Goal: Task Accomplishment & Management: Complete application form

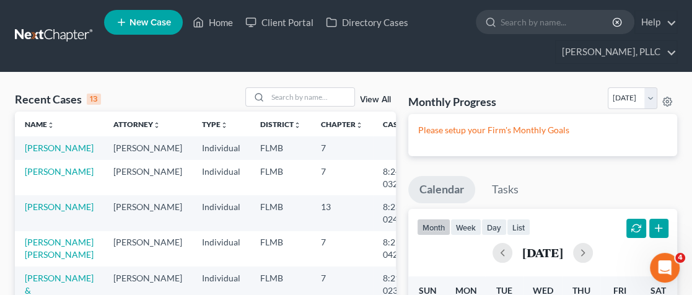
click at [596, 37] on ul "New Case Home Client Portal Directory Cases - No Result - See all results Or Pr…" at bounding box center [390, 35] width 573 height 59
click at [592, 50] on link "[PERSON_NAME], PLLC" at bounding box center [616, 52] width 121 height 22
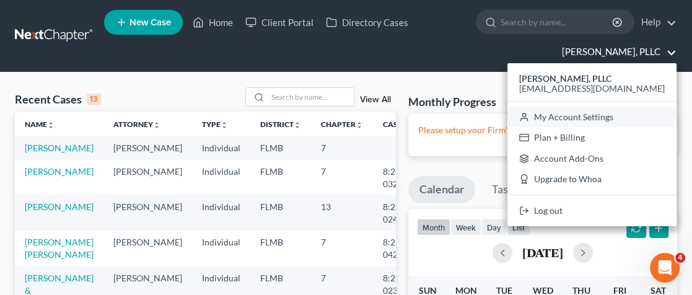
click at [608, 116] on link "My Account Settings" at bounding box center [592, 117] width 169 height 21
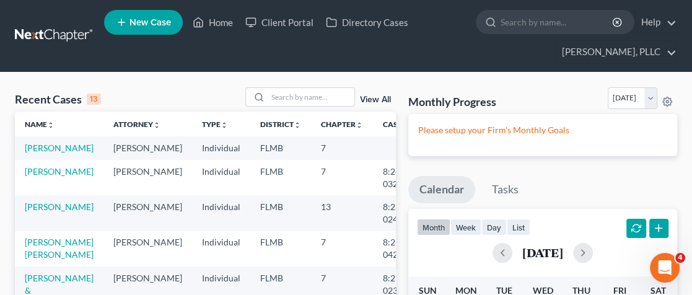
select select "24"
select select "9"
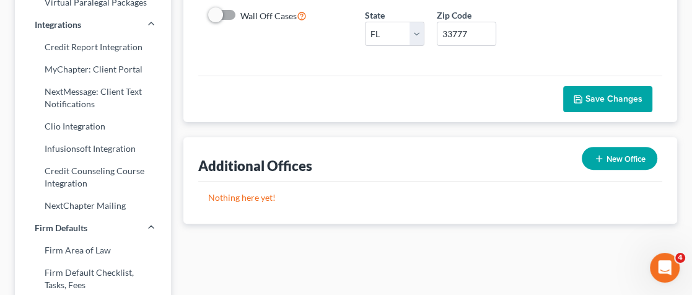
scroll to position [310, 0]
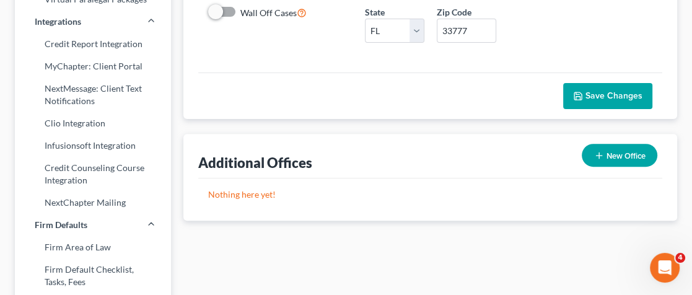
click at [580, 97] on polyline "button" at bounding box center [578, 98] width 4 height 3
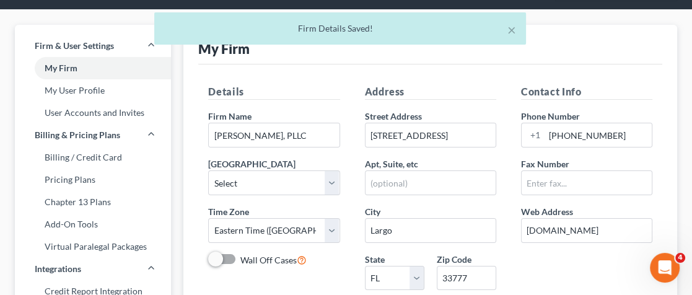
scroll to position [62, 0]
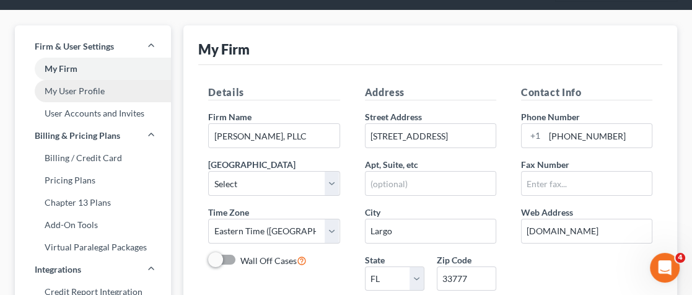
click at [106, 91] on link "My User Profile" at bounding box center [93, 91] width 156 height 22
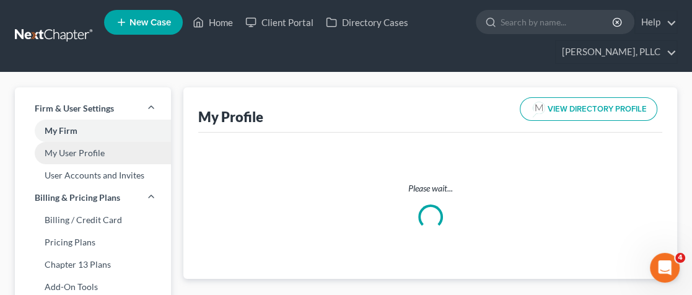
select select "9"
select select "15"
select select "attorney"
select select "0"
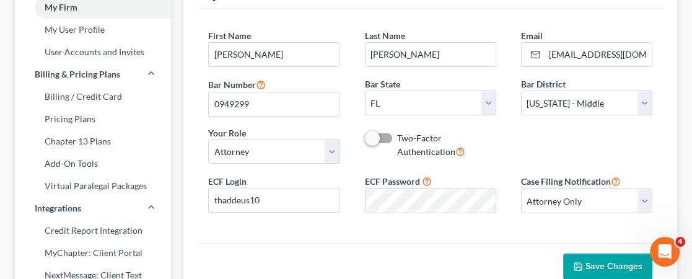
scroll to position [124, 0]
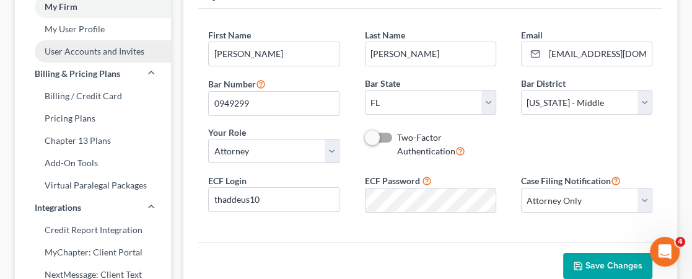
click at [115, 55] on link "User Accounts and Invites" at bounding box center [93, 51] width 156 height 22
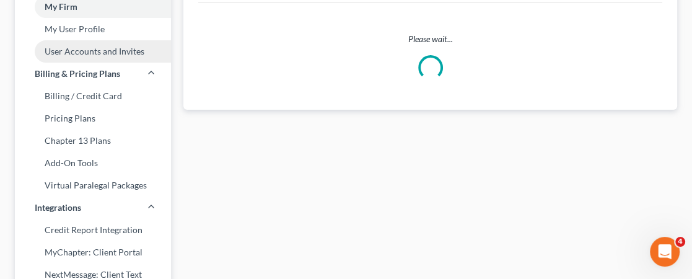
scroll to position [61, 0]
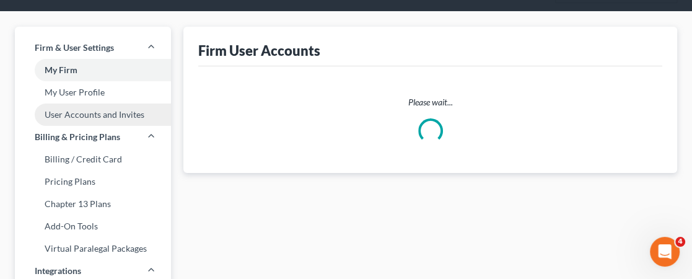
select select "0"
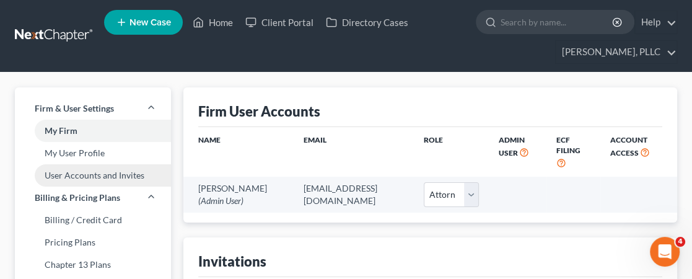
scroll to position [0, 0]
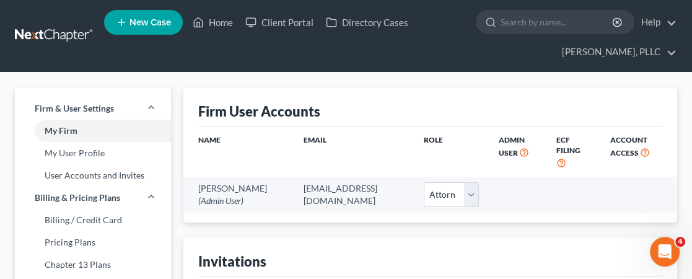
type input "tfreeman"
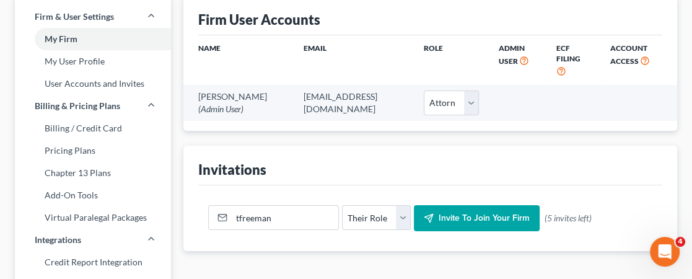
scroll to position [62, 0]
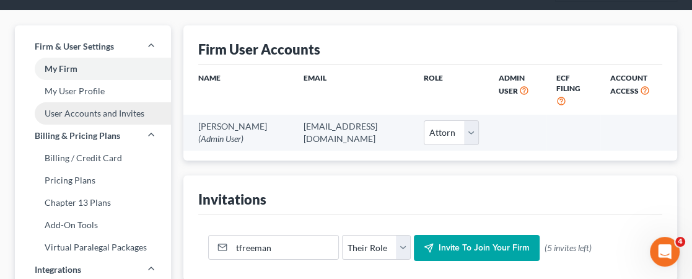
click at [148, 115] on link "User Accounts and Invites" at bounding box center [93, 113] width 156 height 22
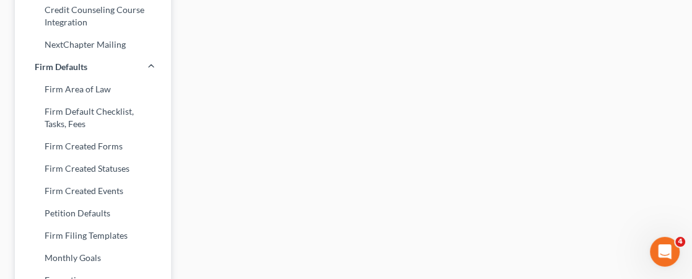
scroll to position [496, 0]
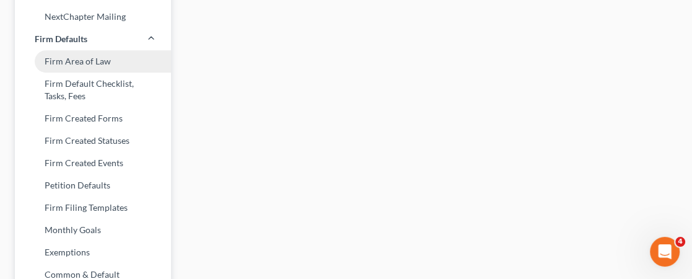
click at [92, 63] on link "Firm Area of Law" at bounding box center [93, 61] width 156 height 22
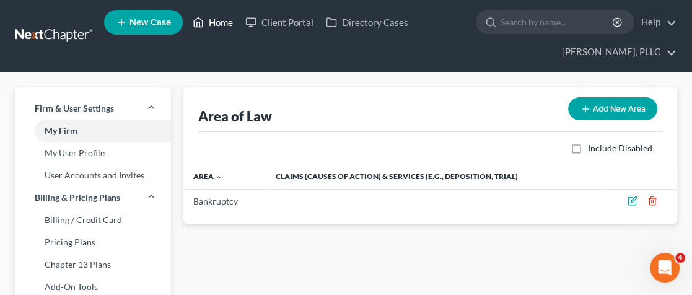
click at [214, 20] on link "Home" at bounding box center [213, 22] width 53 height 22
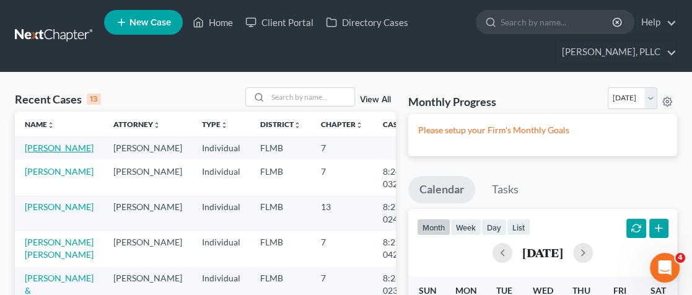
click at [46, 149] on link "[PERSON_NAME]" at bounding box center [59, 148] width 69 height 11
select select "10"
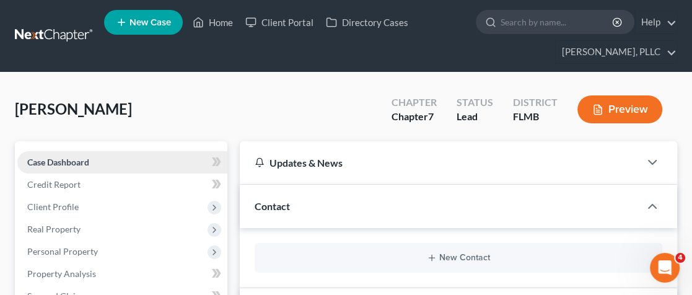
type input "tfreeman"
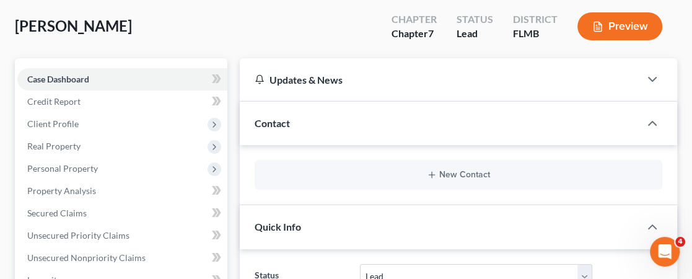
scroll to position [62, 0]
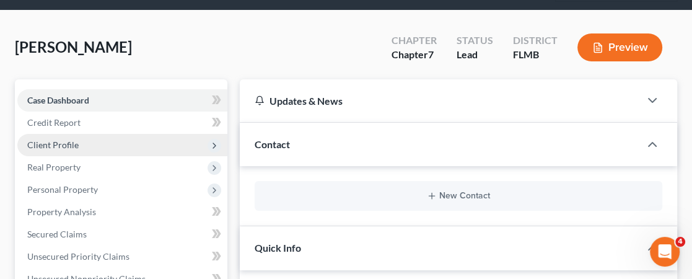
click at [55, 145] on span "Client Profile" at bounding box center [52, 144] width 51 height 11
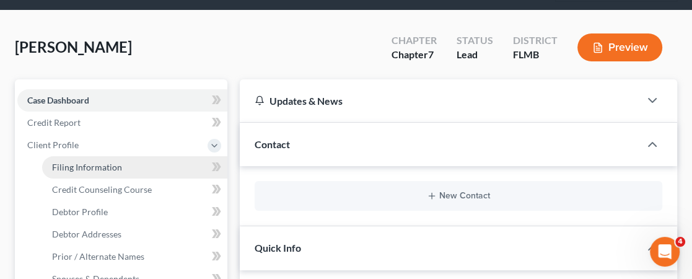
click at [103, 167] on span "Filing Information" at bounding box center [87, 167] width 70 height 11
select select "1"
select select "0"
select select "15"
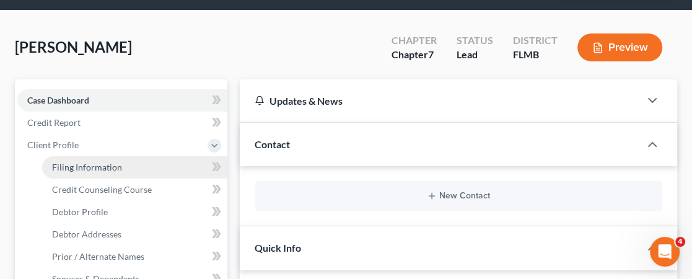
select select "9"
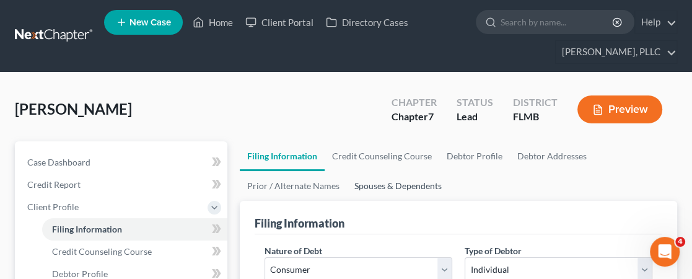
type input "tfreeman"
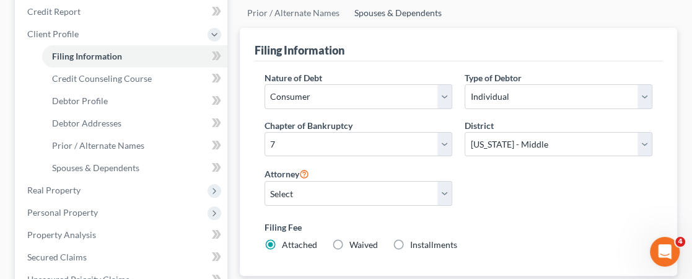
scroll to position [186, 0]
